Goal: Transaction & Acquisition: Purchase product/service

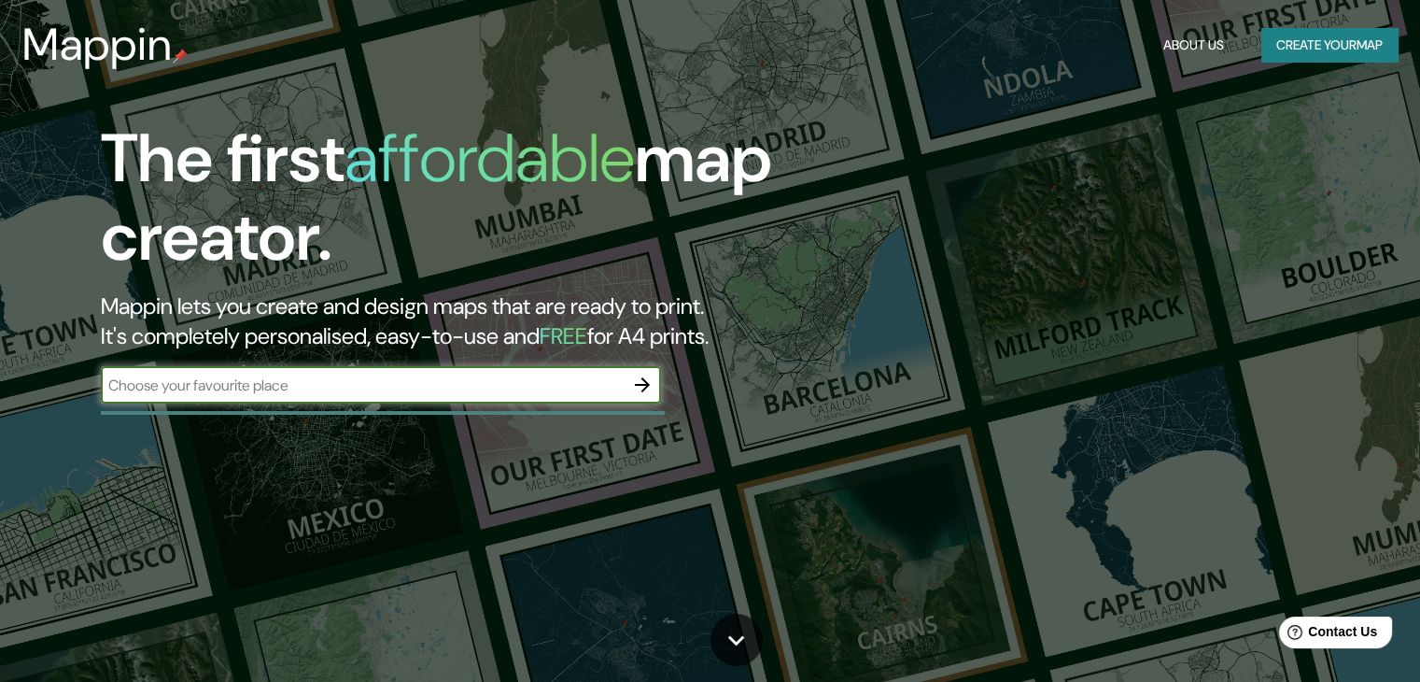
click at [1175, 31] on button "About Us" at bounding box center [1194, 45] width 76 height 35
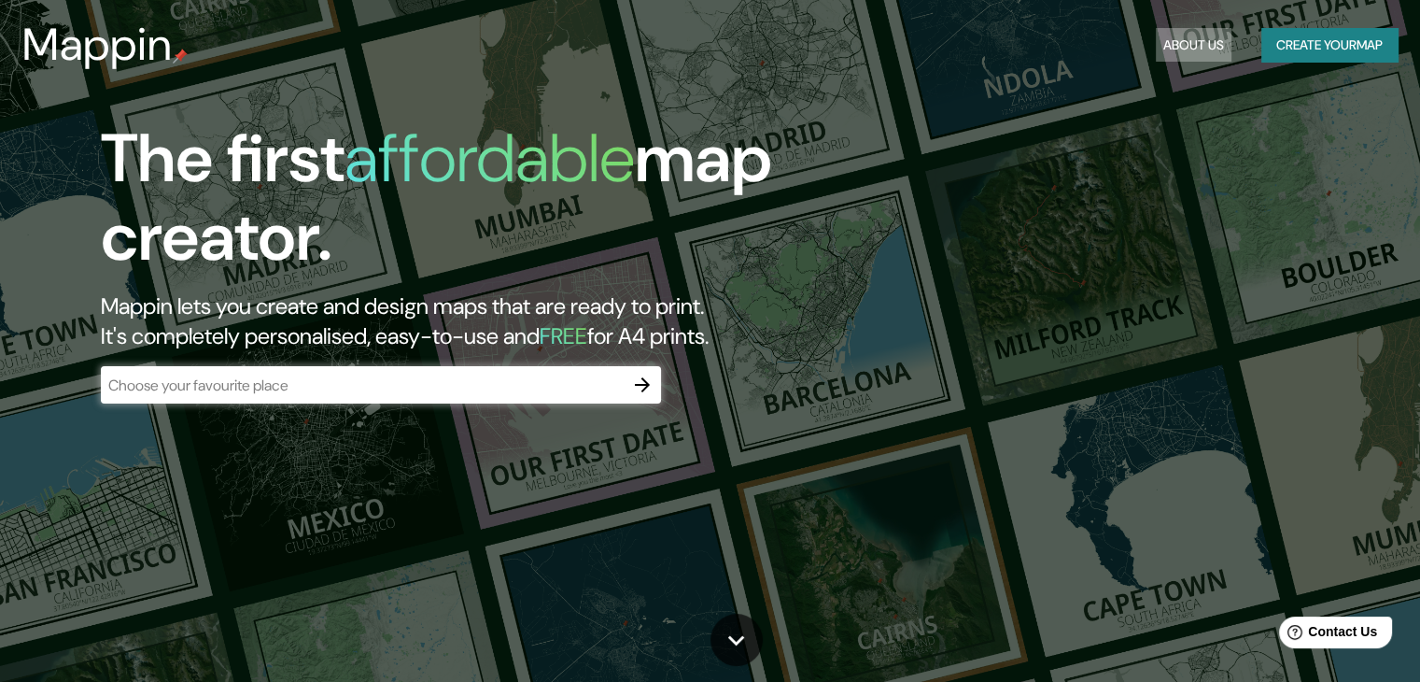
click at [1175, 37] on button "About Us" at bounding box center [1194, 45] width 76 height 35
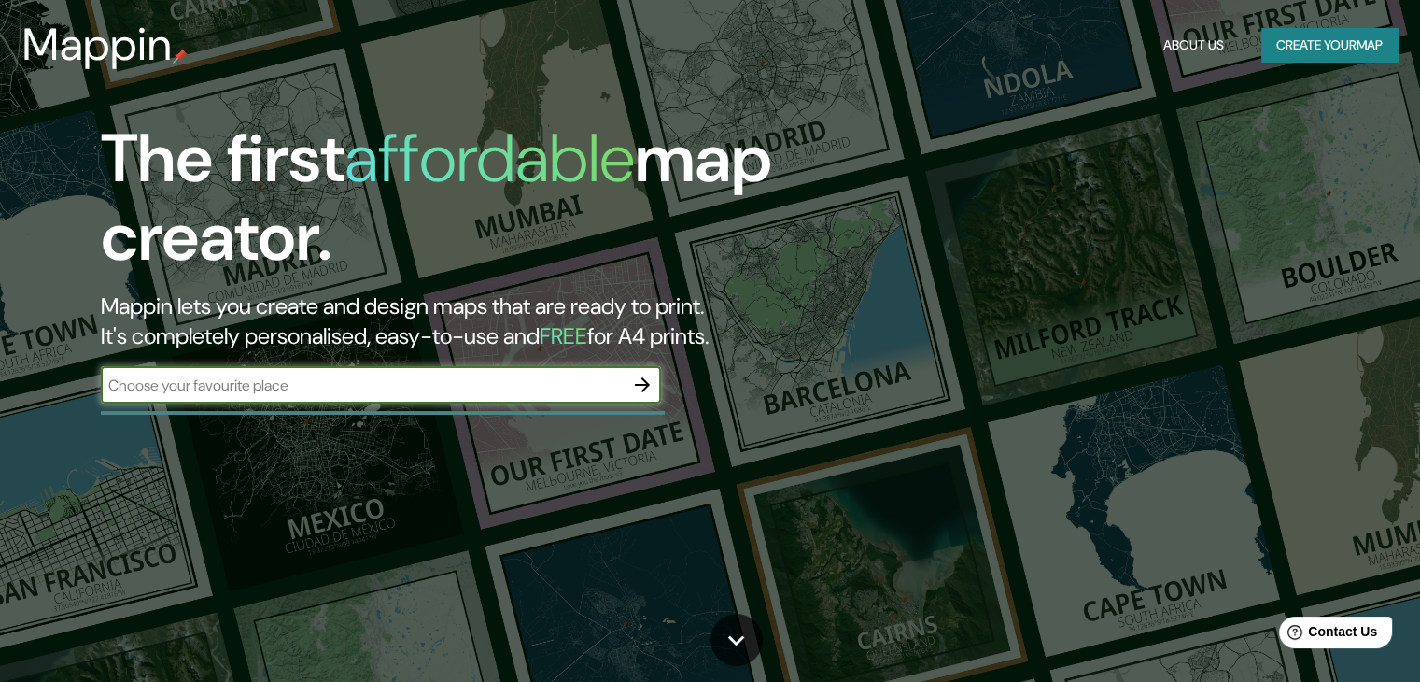
click at [550, 395] on input "text" at bounding box center [362, 384] width 523 height 21
type input "rosario [GEOGRAPHIC_DATA]"
click at [433, 391] on input "rosario [GEOGRAPHIC_DATA]" at bounding box center [362, 384] width 523 height 21
click at [648, 394] on icon "button" at bounding box center [642, 384] width 22 height 22
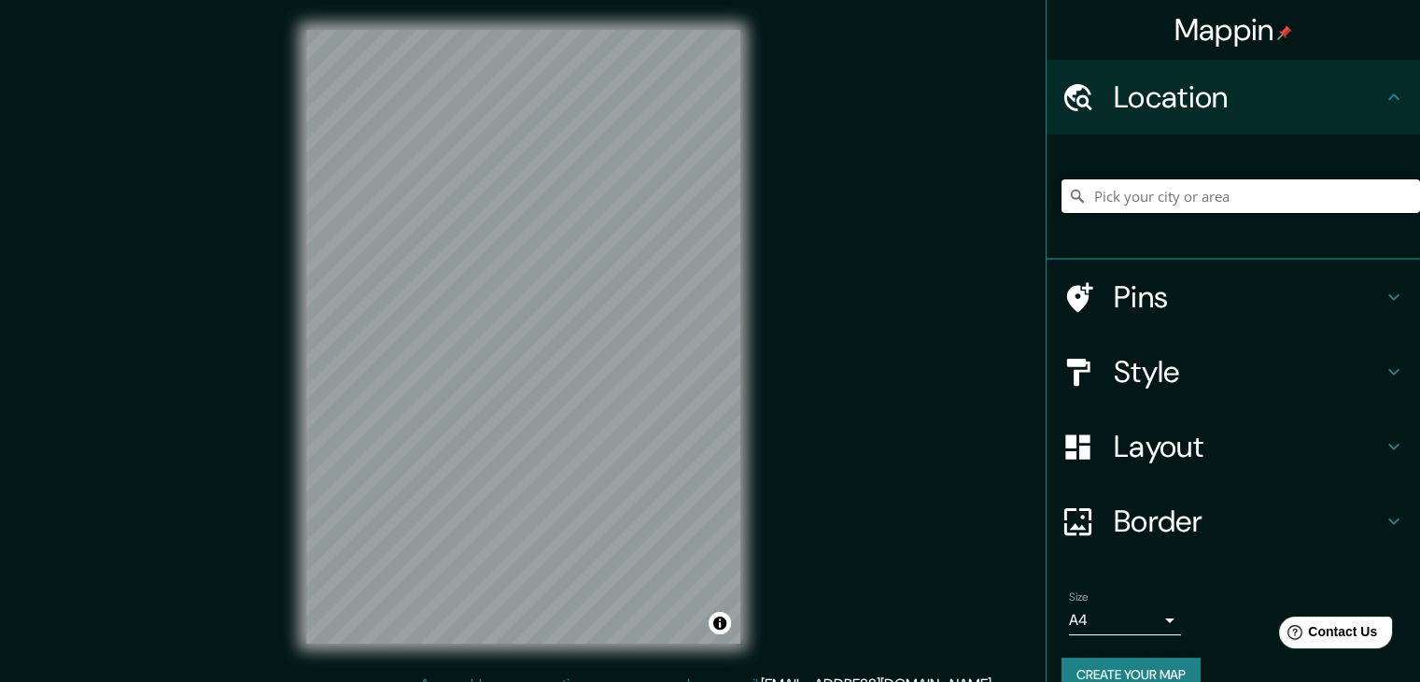
click at [1089, 191] on input "Pick your city or area" at bounding box center [1241, 196] width 359 height 34
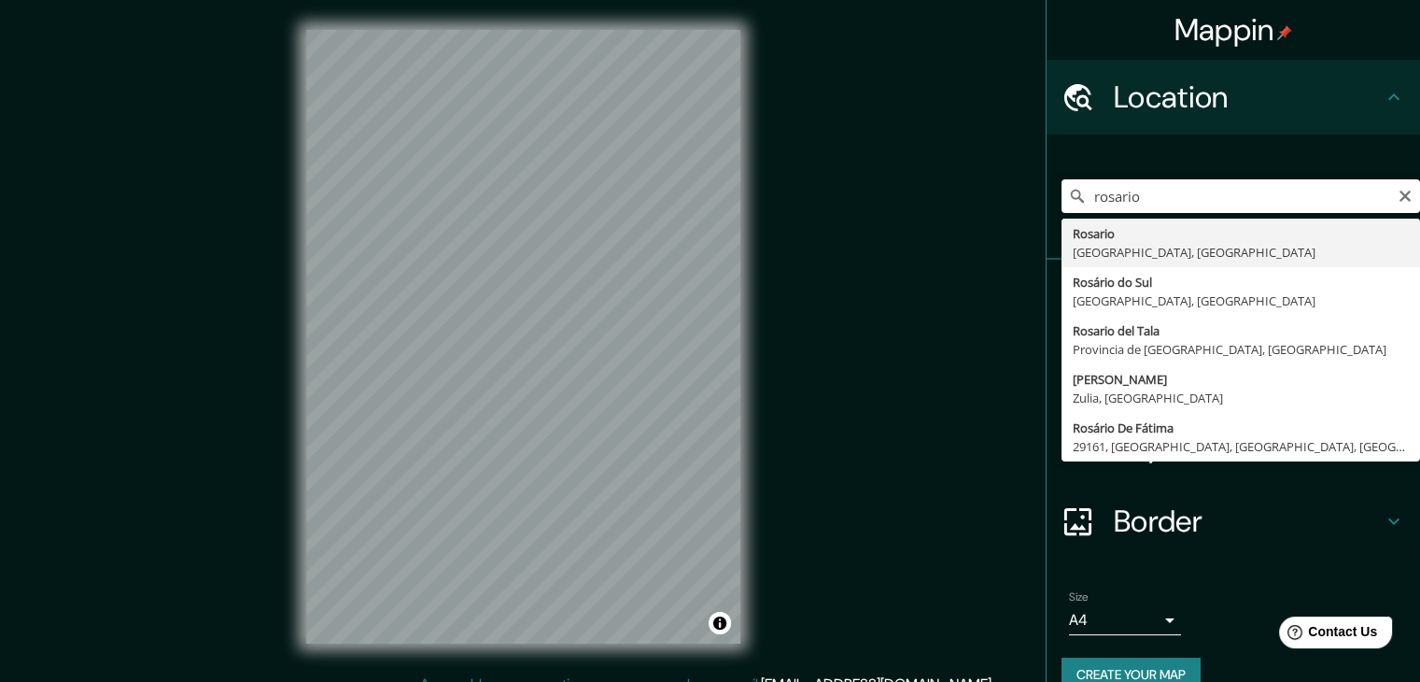
type input "[GEOGRAPHIC_DATA], [GEOGRAPHIC_DATA], [GEOGRAPHIC_DATA]"
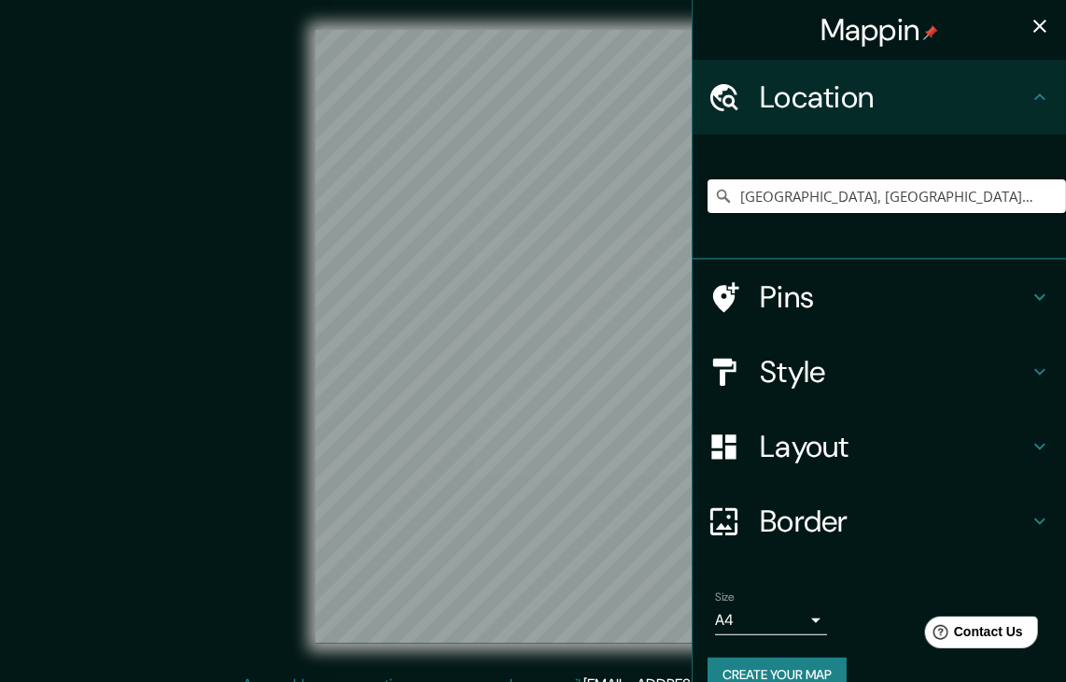
click at [739, 303] on div at bounding box center [734, 297] width 52 height 33
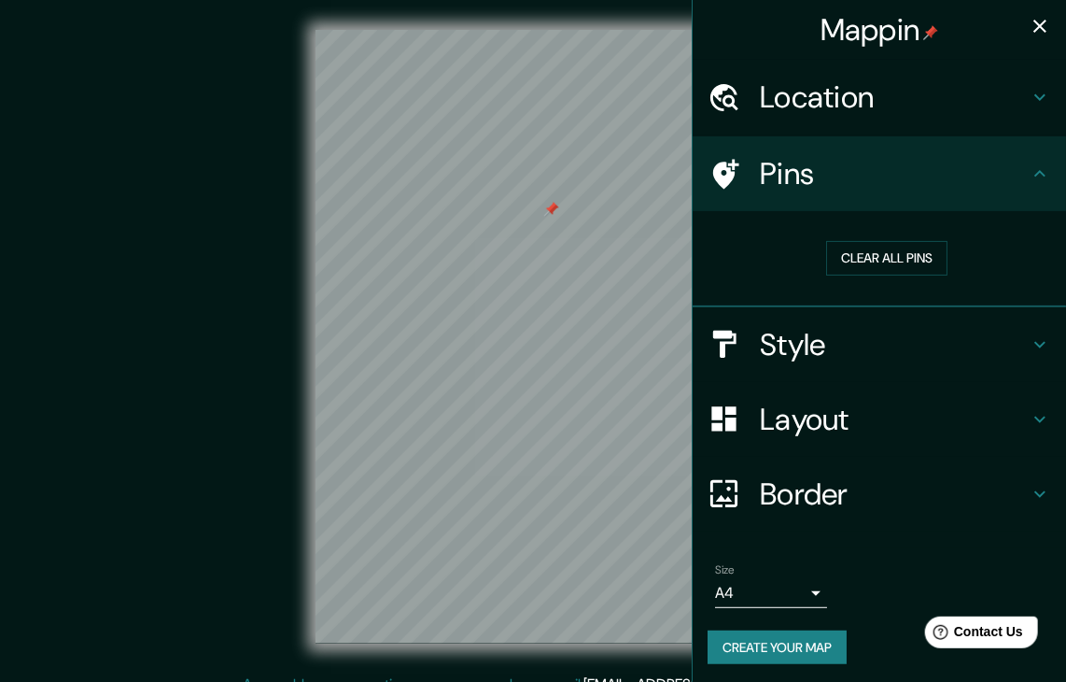
scroll to position [4, 0]
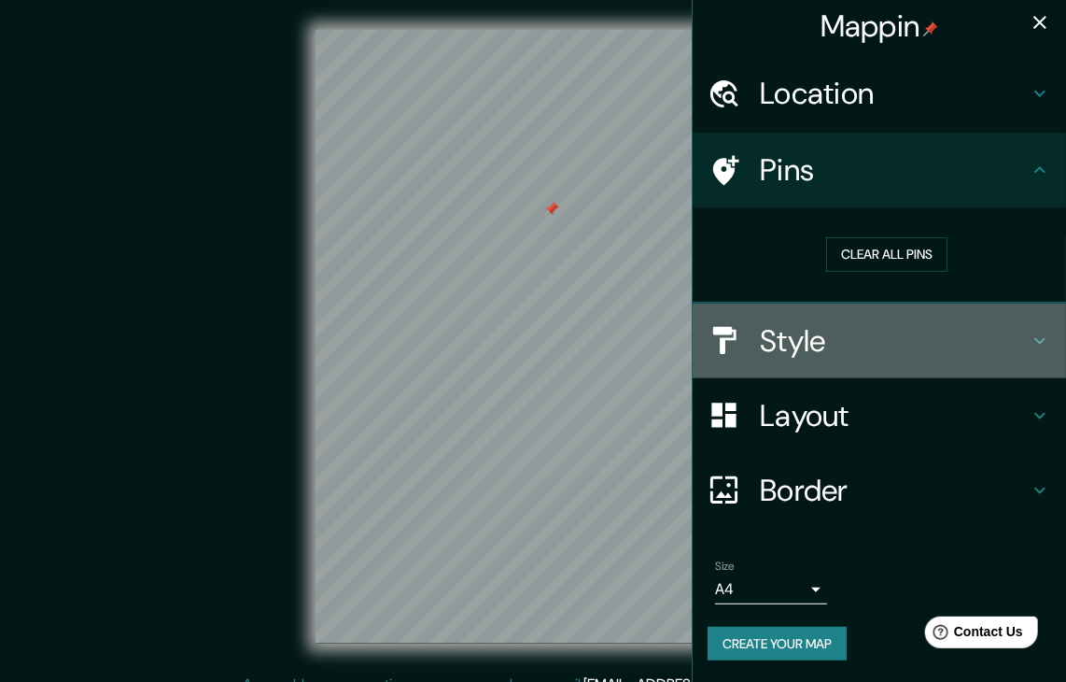
click at [794, 340] on h4 "Style" at bounding box center [894, 340] width 269 height 37
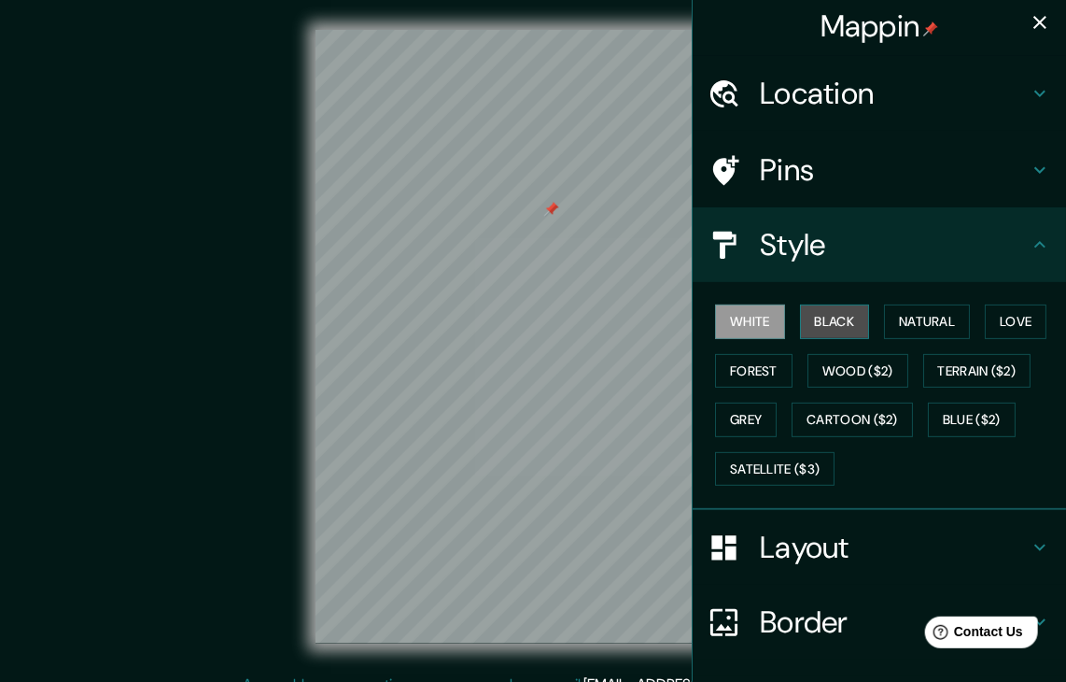
click at [823, 319] on button "Black" at bounding box center [835, 321] width 70 height 35
